Goal: Task Accomplishment & Management: Manage account settings

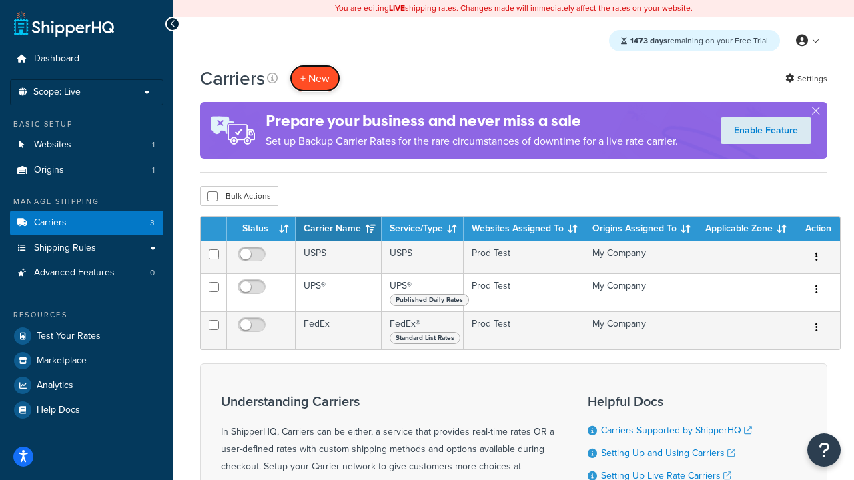
click at [315, 78] on button "+ New" at bounding box center [314, 78] width 51 height 27
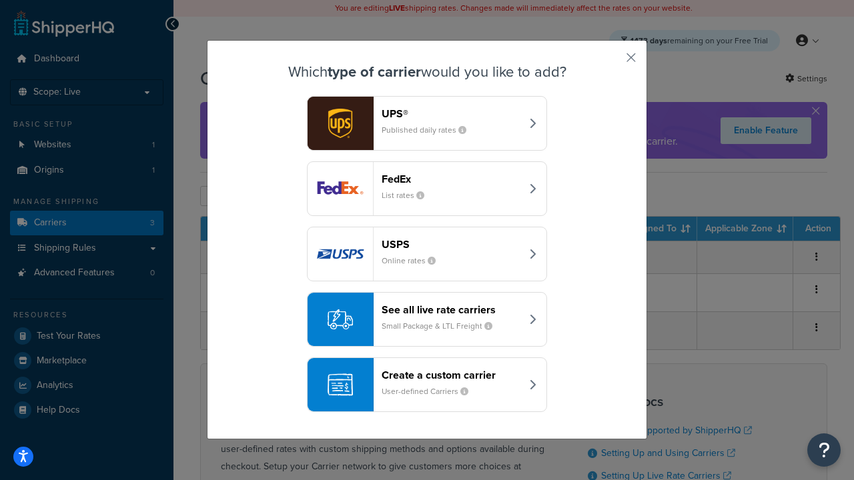
click at [427, 189] on div "FedEx List rates" at bounding box center [450, 189] width 139 height 32
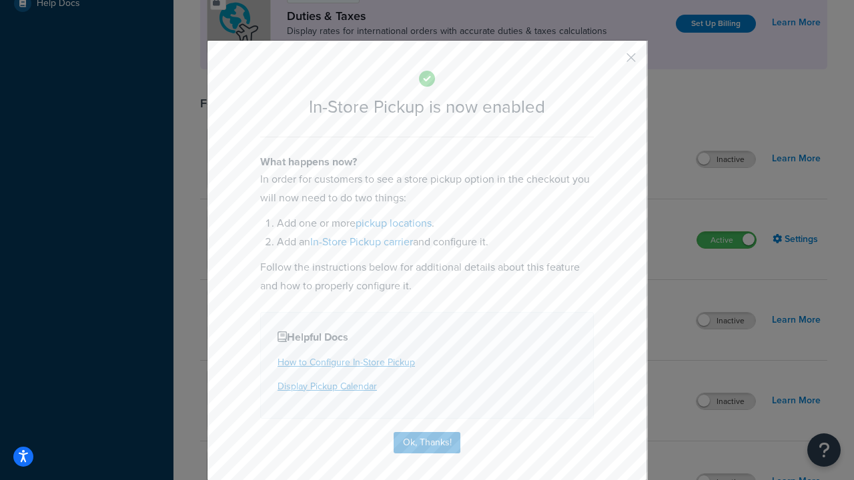
click at [611, 62] on button "button" at bounding box center [611, 62] width 3 height 3
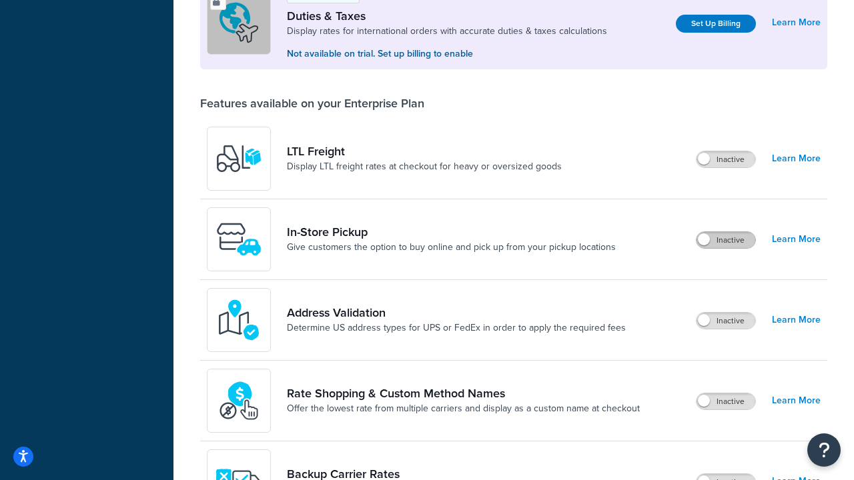
scroll to position [407, 0]
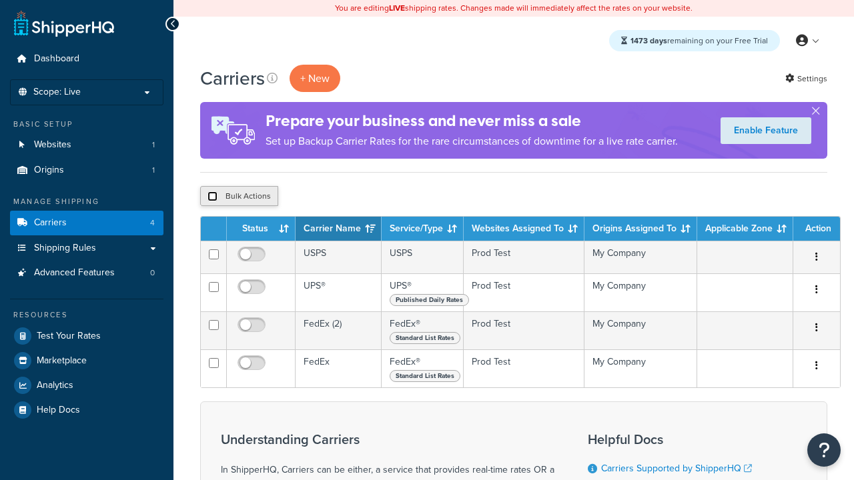
click at [212, 197] on input "checkbox" at bounding box center [212, 196] width 10 height 10
checkbox input "true"
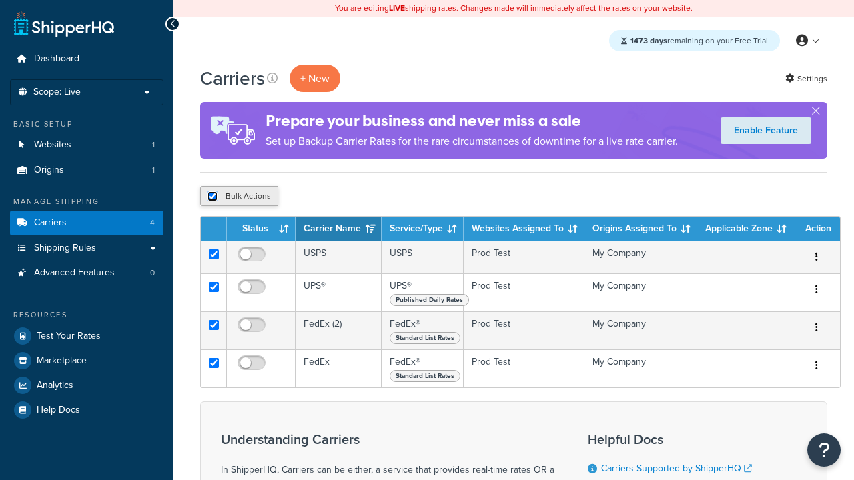
checkbox input "true"
click at [0, 0] on button "Delete" at bounding box center [0, 0] width 0 height 0
